Goal: Task Accomplishment & Management: Manage account settings

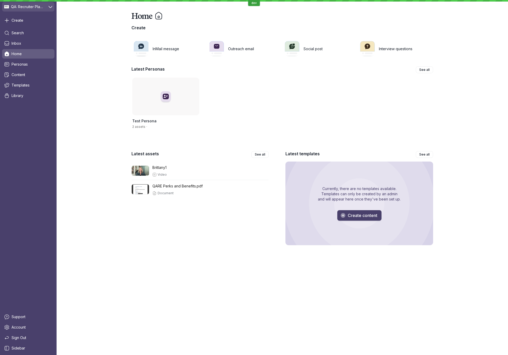
click at [20, 6] on span "QA: Recruiter Playground" at bounding box center [28, 6] width 34 height 5
click at [39, 325] on link "Account" at bounding box center [28, 327] width 52 height 9
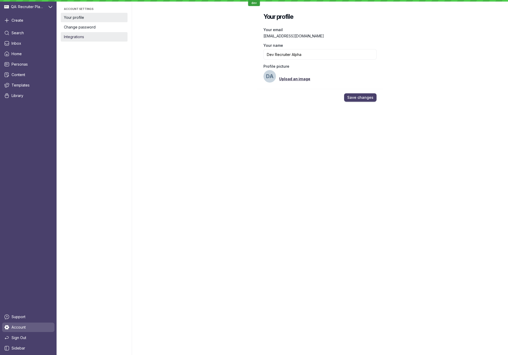
click at [90, 36] on span "Integrations" at bounding box center [94, 36] width 60 height 5
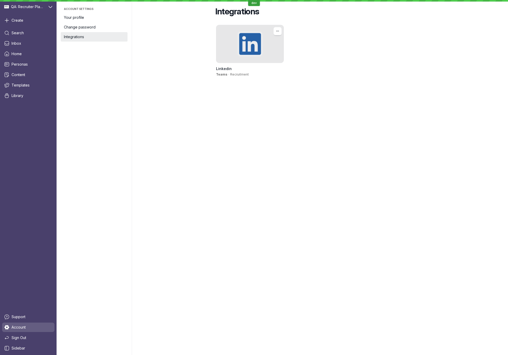
click at [248, 51] on div at bounding box center [250, 44] width 68 height 38
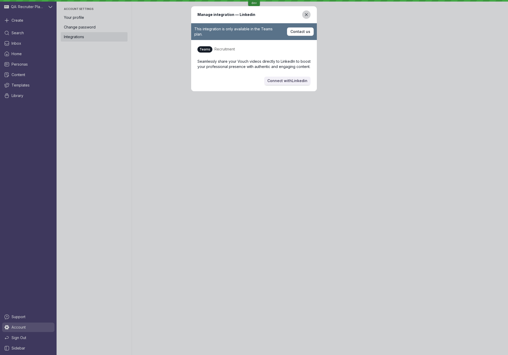
click at [306, 13] on icon "Close modal" at bounding box center [306, 15] width 4 height 4
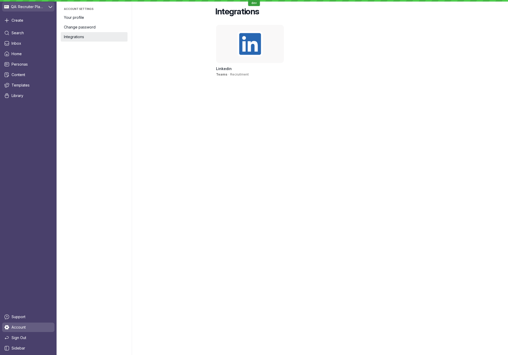
click at [48, 6] on icon at bounding box center [50, 7] width 4 height 2
click at [48, 26] on span "QA: Approvals Workflow" at bounding box center [33, 26] width 37 height 4
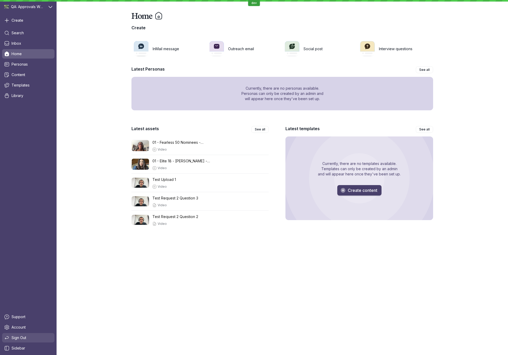
click at [16, 339] on span "Sign Out" at bounding box center [19, 338] width 15 height 5
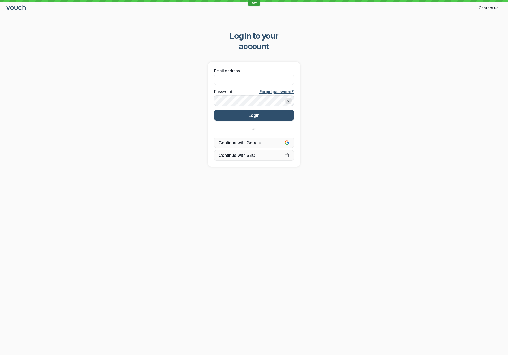
click at [102, 121] on div "Log in to your account Email address Password Forgot password? Login OR Continu…" at bounding box center [254, 98] width 508 height 153
